Goal: Task Accomplishment & Management: Manage account settings

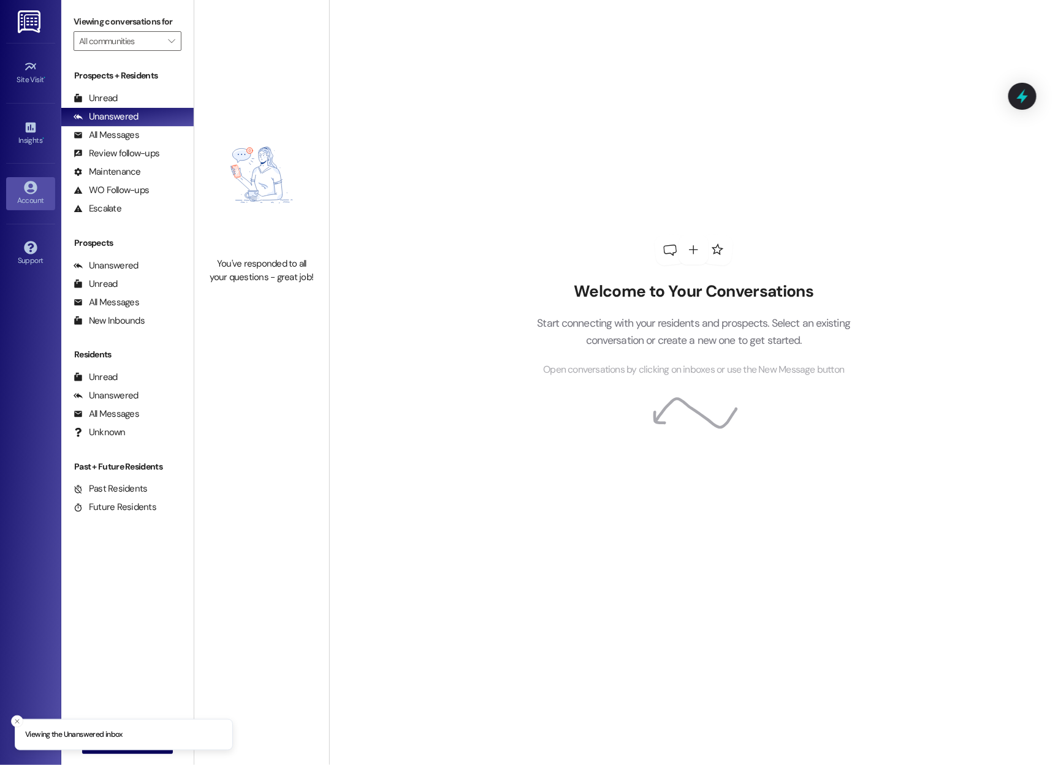
click at [36, 185] on icon at bounding box center [30, 187] width 13 height 13
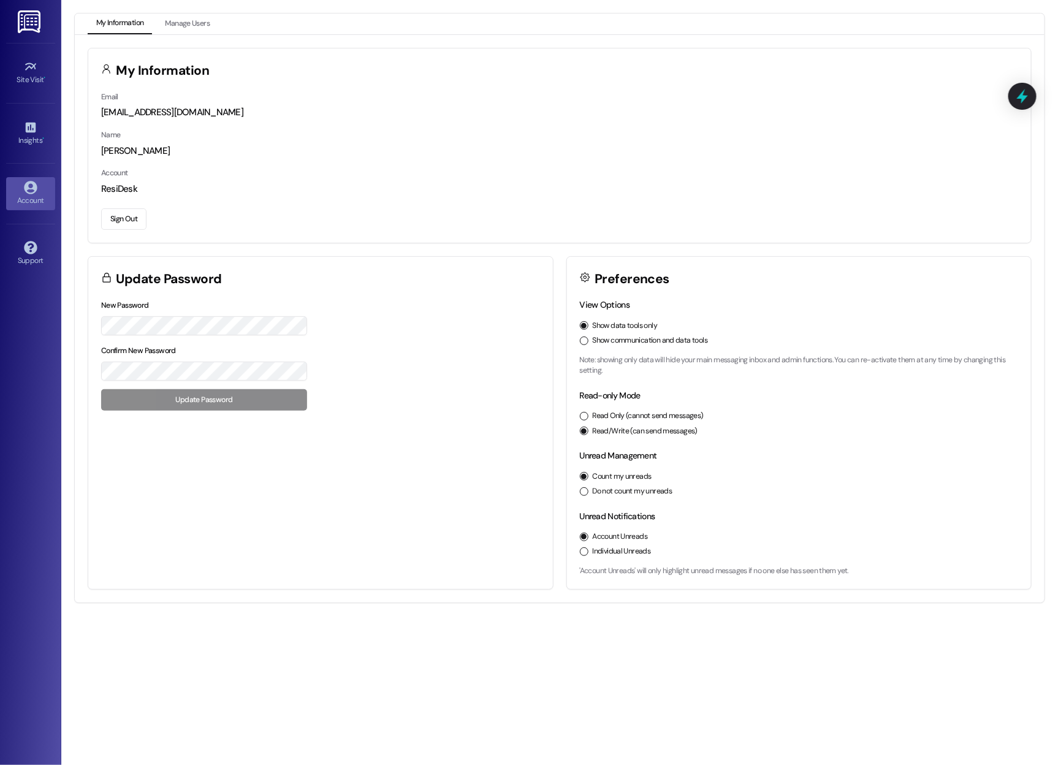
click at [226, 405] on div "New Password Confirm New Password Update Password" at bounding box center [204, 354] width 206 height 112
click at [126, 208] on button "Sign Out" at bounding box center [123, 218] width 45 height 21
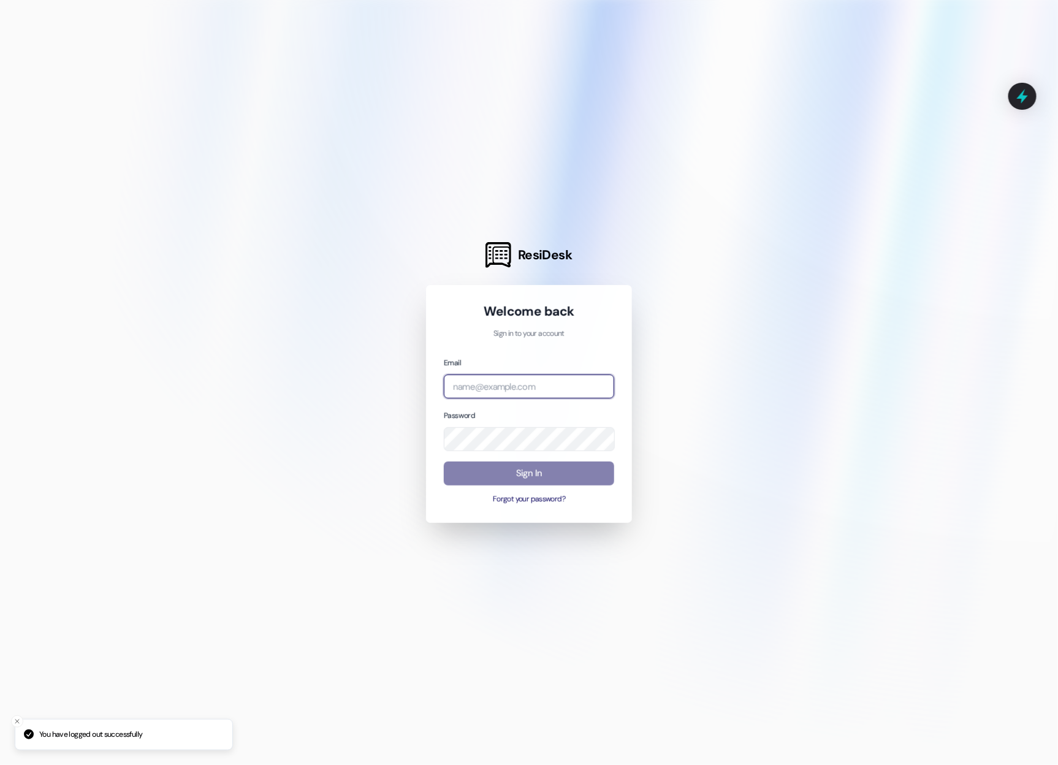
click at [494, 390] on input "email" at bounding box center [529, 386] width 170 height 24
type input "[EMAIL_ADDRESS][PERSON_NAME][PERSON_NAME][DOMAIN_NAME]"
